Goal: Transaction & Acquisition: Book appointment/travel/reservation

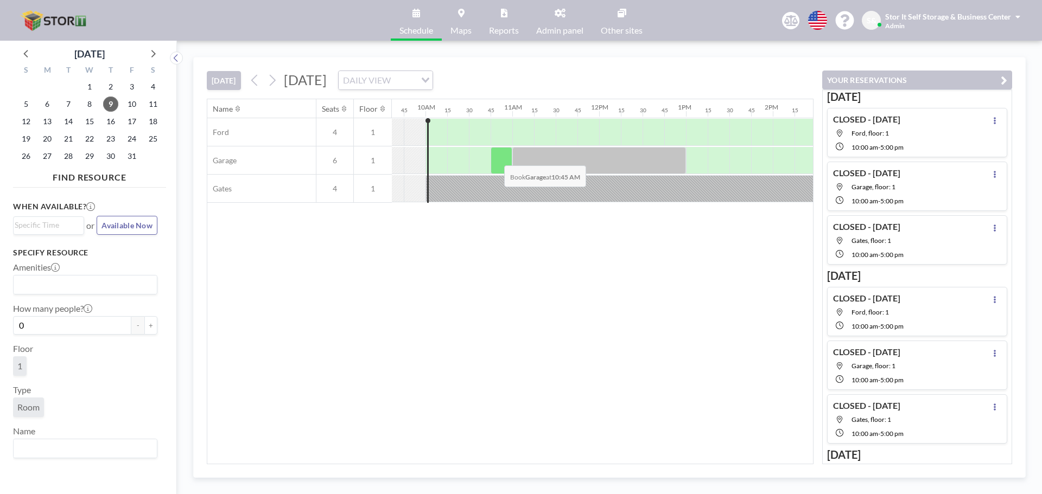
scroll to position [0, 846]
click at [532, 287] on div "Name Seats Floor 12AM 15 30 45 1AM 15 30 45 2AM 15 30 45 3AM 15 30 45 4AM 15 30…" at bounding box center [509, 281] width 605 height 365
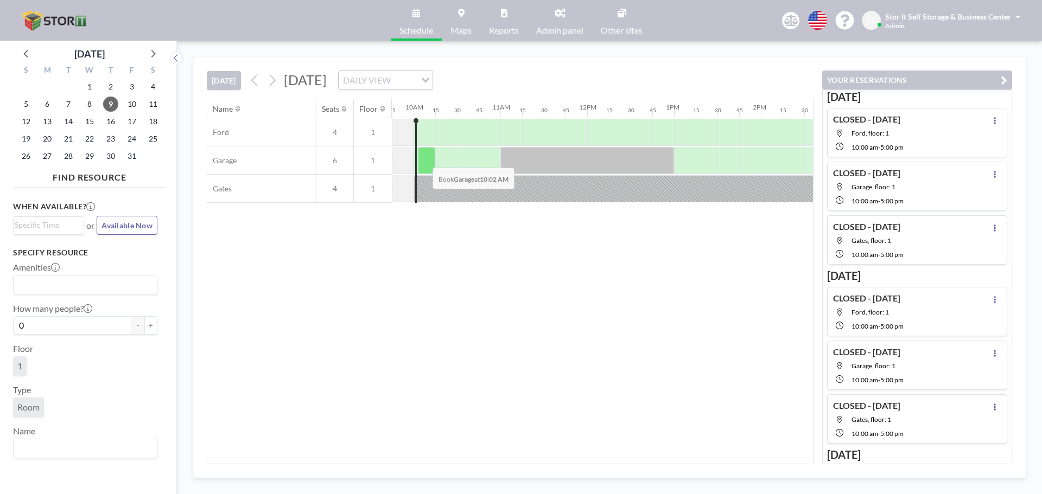
drag, startPoint x: 427, startPoint y: 173, endPoint x: 424, endPoint y: 159, distance: 13.4
click at [424, 159] on div at bounding box center [426, 160] width 17 height 27
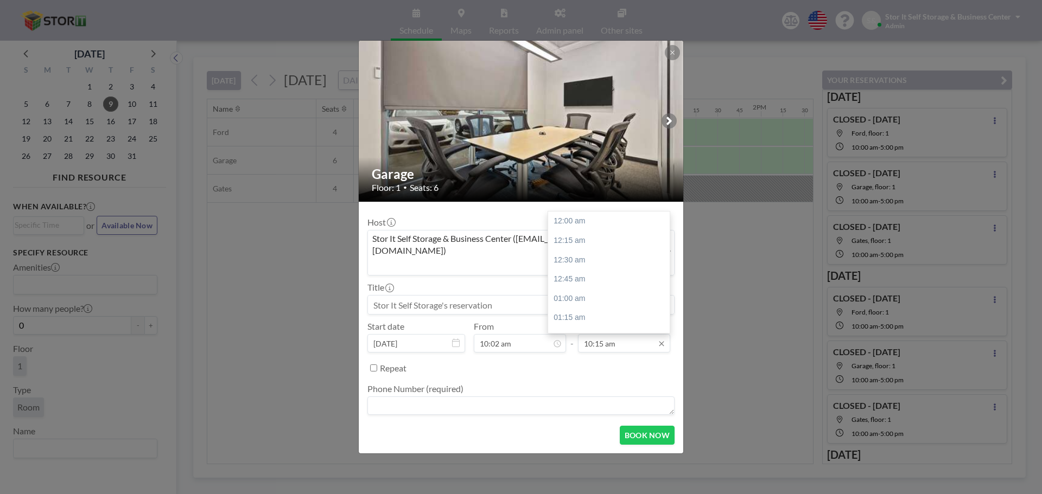
click at [592, 334] on input "10:15 am" at bounding box center [624, 343] width 92 height 18
click at [573, 270] on div "11:00 am" at bounding box center [611, 280] width 127 height 20
type input "11:00 am"
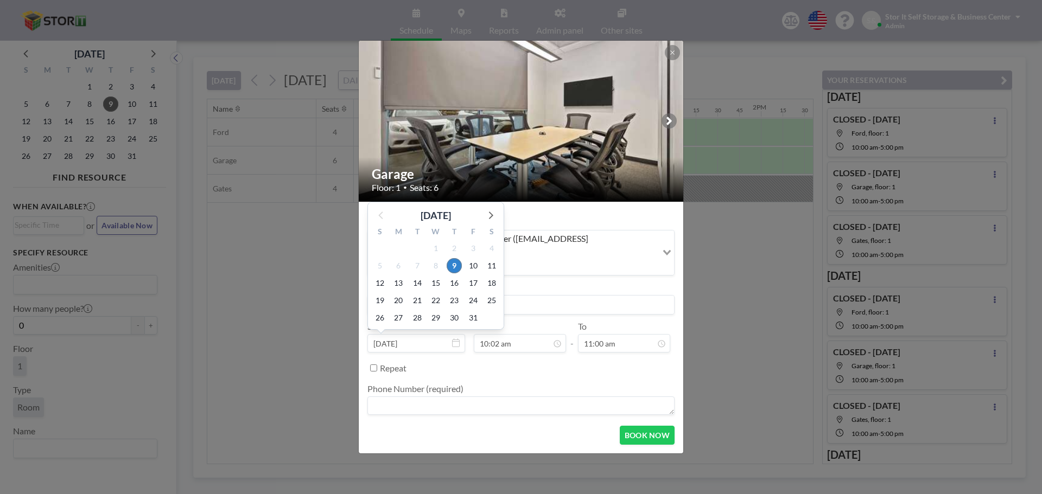
click at [435, 295] on div "22" at bounding box center [435, 300] width 18 height 17
click at [535, 296] on input at bounding box center [521, 305] width 306 height 18
type input "Advanced Energy"
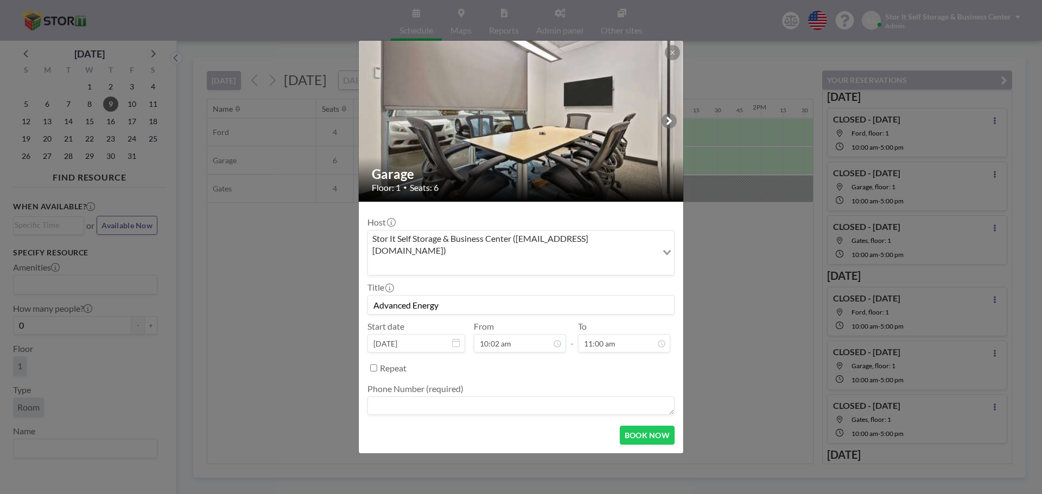
click at [403, 397] on textarea at bounding box center [520, 406] width 307 height 18
click at [410, 397] on textarea "N/" at bounding box center [520, 406] width 307 height 18
type textarea "N/A"
click at [625, 426] on button "BOOK NOW" at bounding box center [647, 435] width 55 height 19
